Goal: Task Accomplishment & Management: Complete application form

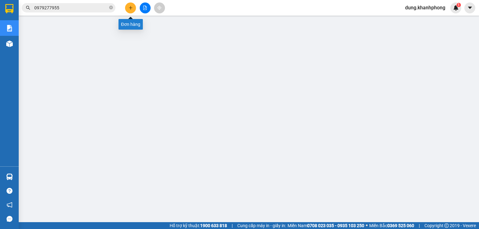
click at [131, 9] on icon "plus" at bounding box center [131, 8] width 4 height 4
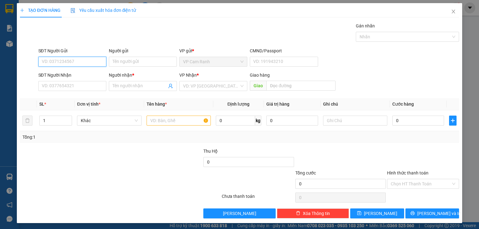
click at [72, 63] on input "SĐT Người Gửi" at bounding box center [72, 62] width 68 height 10
paste input "0388782777"
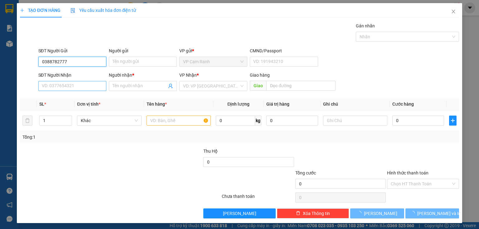
type input "0388782777"
click at [62, 88] on input "SĐT Người Nhận" at bounding box center [72, 86] width 68 height 10
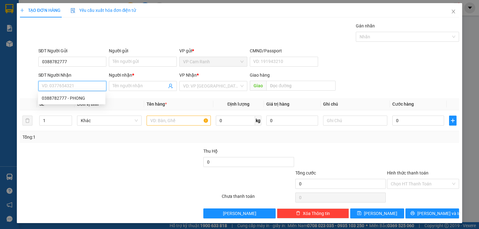
paste input "0388782777"
type input "0388782777"
drag, startPoint x: 126, startPoint y: 64, endPoint x: 88, endPoint y: 0, distance: 74.3
click at [126, 62] on input "Người gửi" at bounding box center [143, 62] width 68 height 10
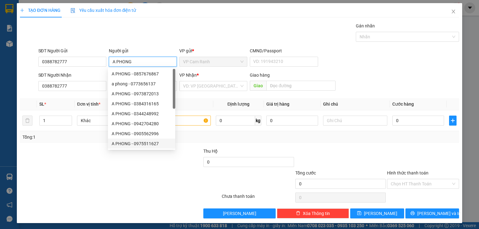
type input "A PHONG"
drag, startPoint x: 73, startPoint y: 167, endPoint x: 103, endPoint y: 127, distance: 50.2
click at [75, 165] on div at bounding box center [65, 159] width 92 height 22
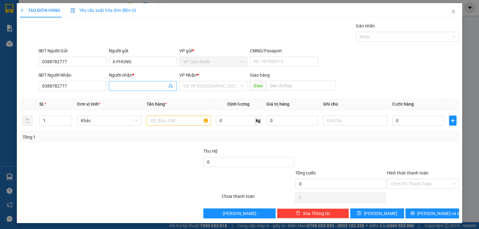
click at [126, 87] on input "Người nhận *" at bounding box center [140, 86] width 54 height 7
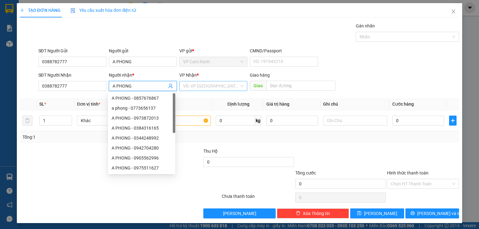
click at [239, 88] on div "VD: VP Sài Gòn" at bounding box center [213, 86] width 68 height 10
type input "A PHONG"
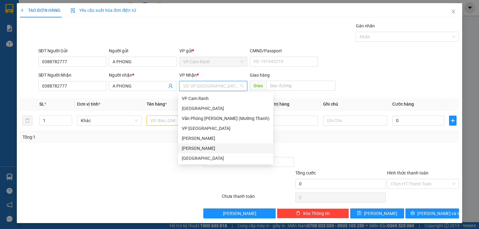
click at [195, 146] on div "[PERSON_NAME]" at bounding box center [226, 148] width 88 height 7
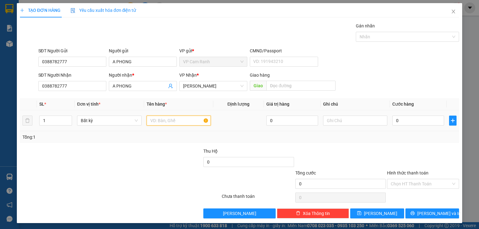
click at [172, 122] on input "text" at bounding box center [179, 121] width 64 height 10
type input "1XE NVX THEO KHÁCH BỌC 2M"
drag, startPoint x: 396, startPoint y: 123, endPoint x: 398, endPoint y: 126, distance: 3.4
click at [397, 123] on input "0" at bounding box center [418, 121] width 52 height 10
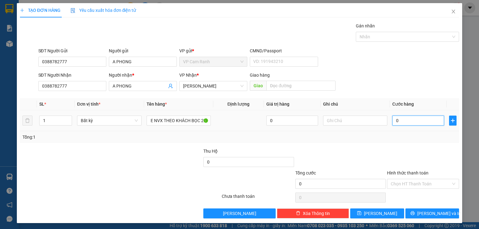
scroll to position [0, 0]
type input "4"
type input "45"
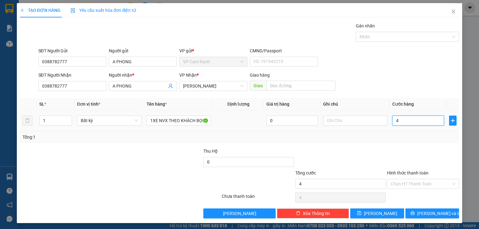
type input "45"
type input "450"
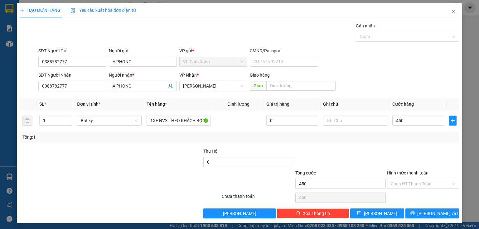
type input "450.000"
click at [350, 124] on input "text" at bounding box center [355, 121] width 64 height 10
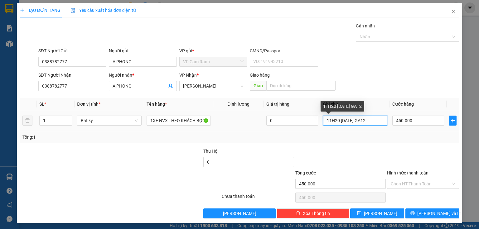
click at [366, 120] on input "11H20 NGÀY 12/10 GA12" at bounding box center [355, 121] width 64 height 10
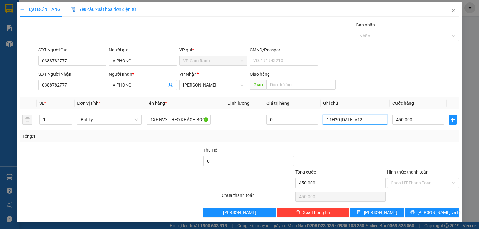
type input "11H20 NGÀY 12/10 A12"
click at [421, 181] on input "Hình thức thanh toán" at bounding box center [421, 182] width 60 height 9
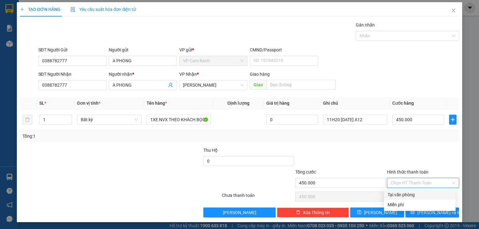
click at [401, 197] on div "Tại văn phòng" at bounding box center [420, 195] width 64 height 7
type input "0"
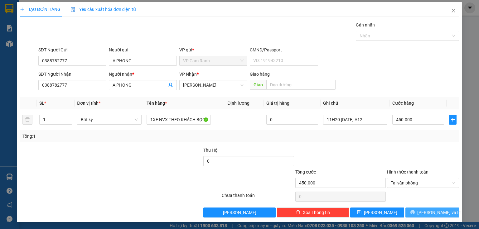
click at [416, 213] on button "Lưu và In" at bounding box center [432, 213] width 54 height 10
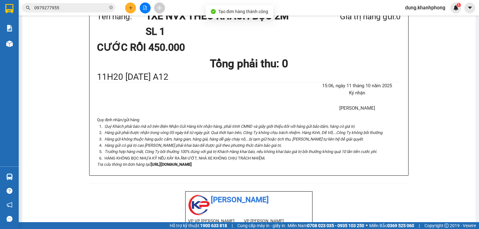
scroll to position [25, 0]
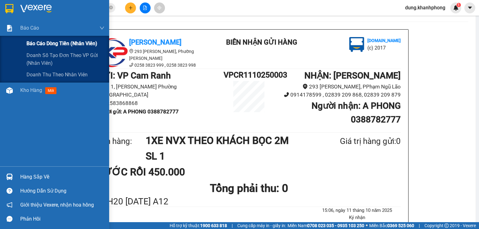
click at [32, 42] on span "Báo cáo dòng tiền (nhân viên)" at bounding box center [62, 44] width 71 height 8
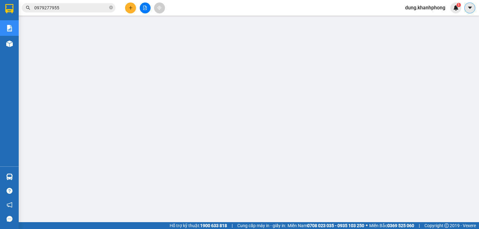
click at [469, 10] on icon "caret-down" at bounding box center [470, 8] width 6 height 6
click at [431, 4] on span "dung.khanhphong" at bounding box center [425, 8] width 50 height 8
click at [413, 19] on span "Đăng xuất" at bounding box center [428, 19] width 38 height 7
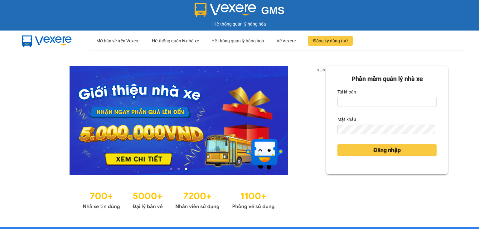
click at [305, 101] on div at bounding box center [178, 120] width 295 height 109
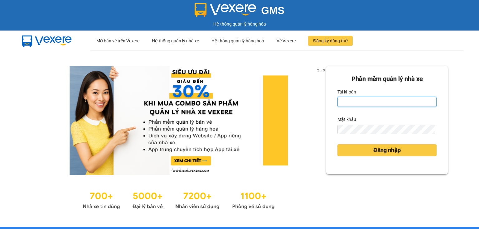
click at [376, 103] on input "Tài khoản" at bounding box center [386, 102] width 99 height 10
type input "len.khanhphong"
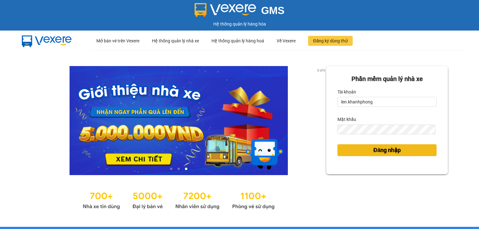
click at [366, 151] on button "Đăng nhập" at bounding box center [386, 150] width 99 height 12
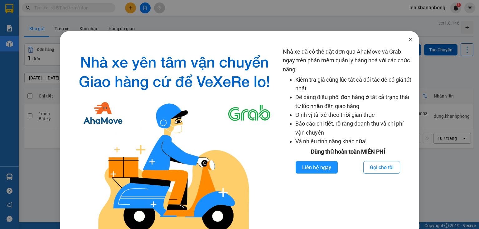
click at [408, 42] on icon "close" at bounding box center [410, 39] width 5 height 5
